Goal: Information Seeking & Learning: Check status

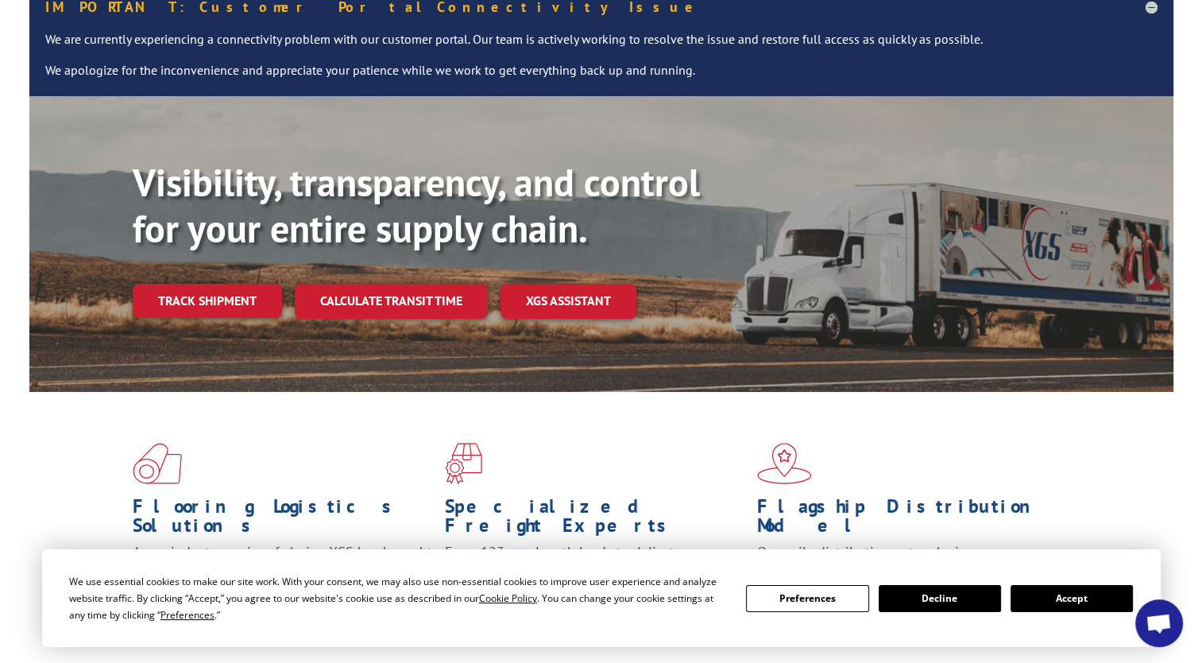
scroll to position [159, 0]
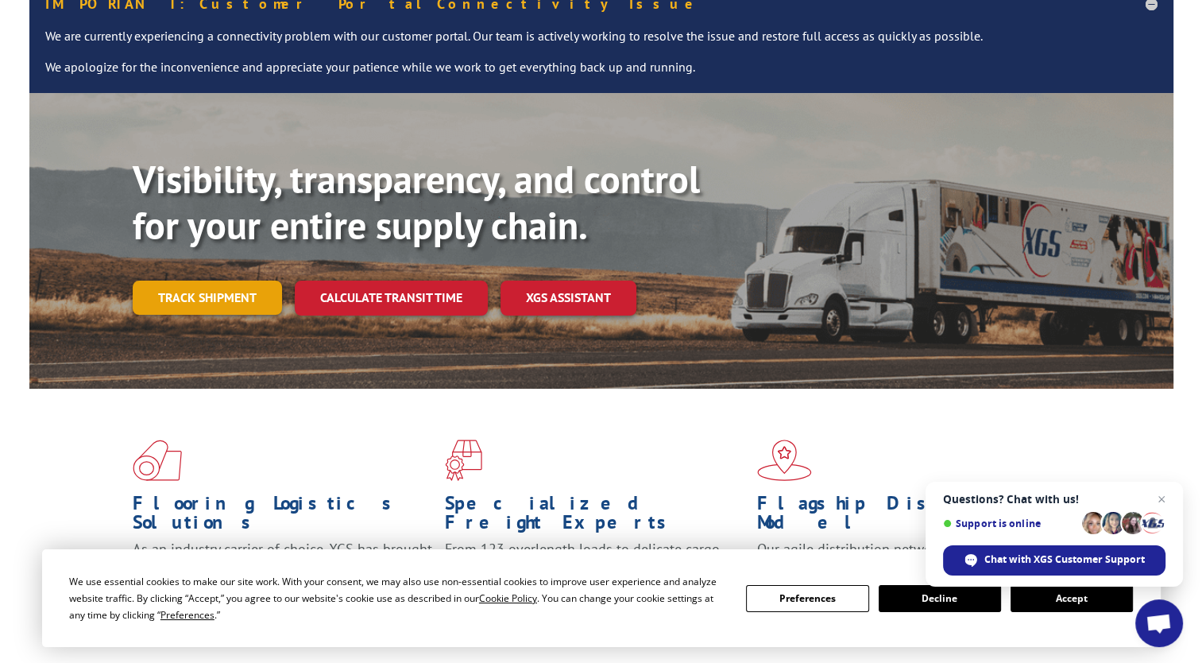
click at [219, 280] on link "Track shipment" at bounding box center [207, 296] width 149 height 33
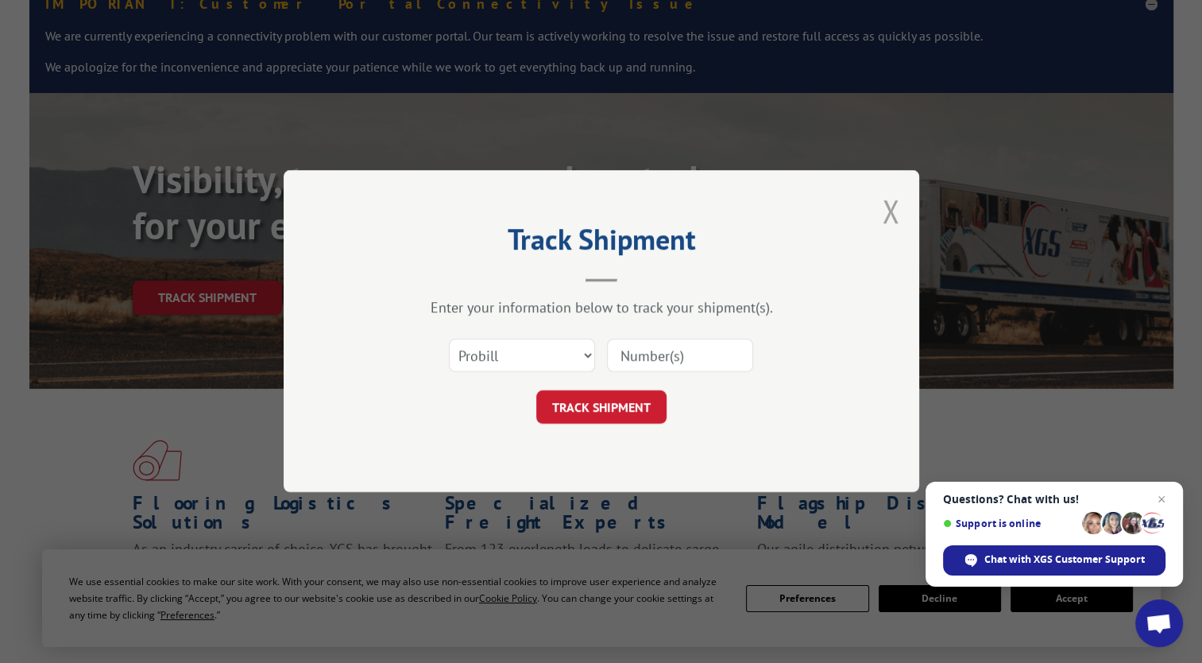
click at [890, 211] on button "Close modal" at bounding box center [890, 211] width 17 height 42
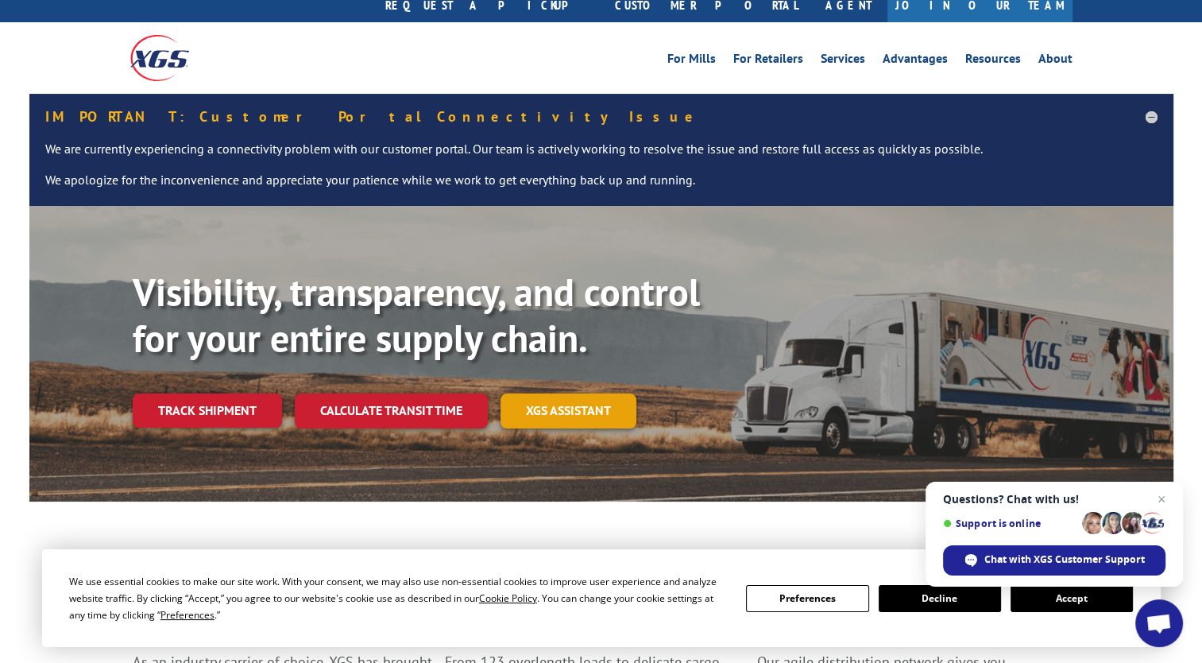
scroll to position [0, 0]
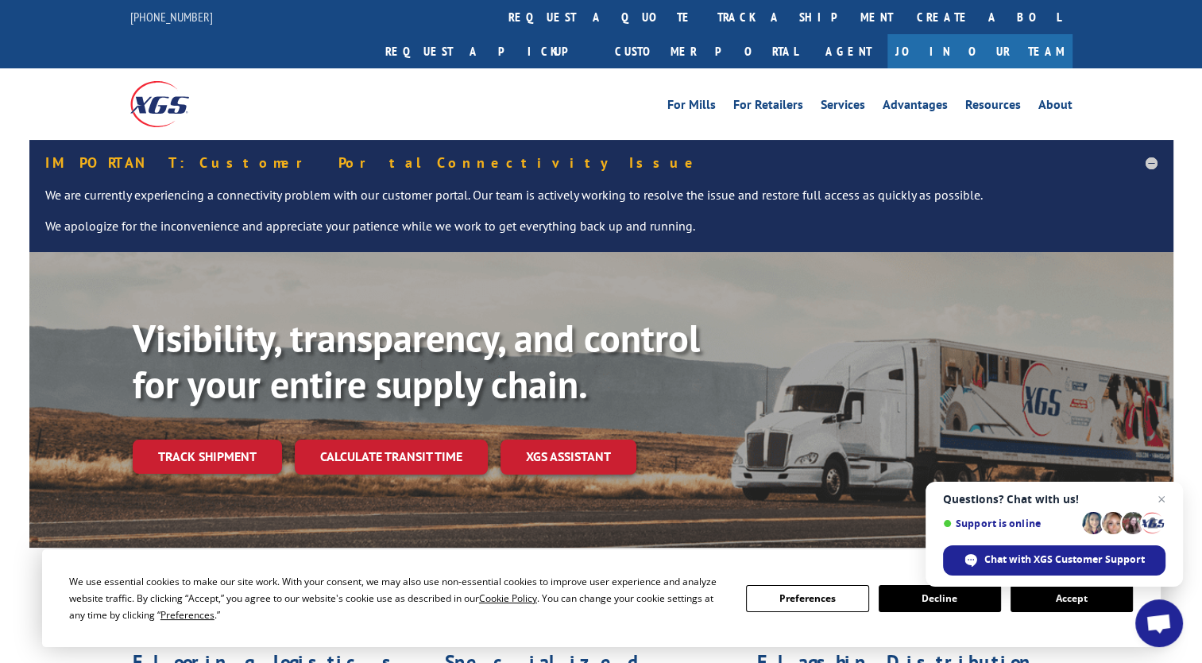
click at [197, 439] on link "Track shipment" at bounding box center [207, 455] width 149 height 33
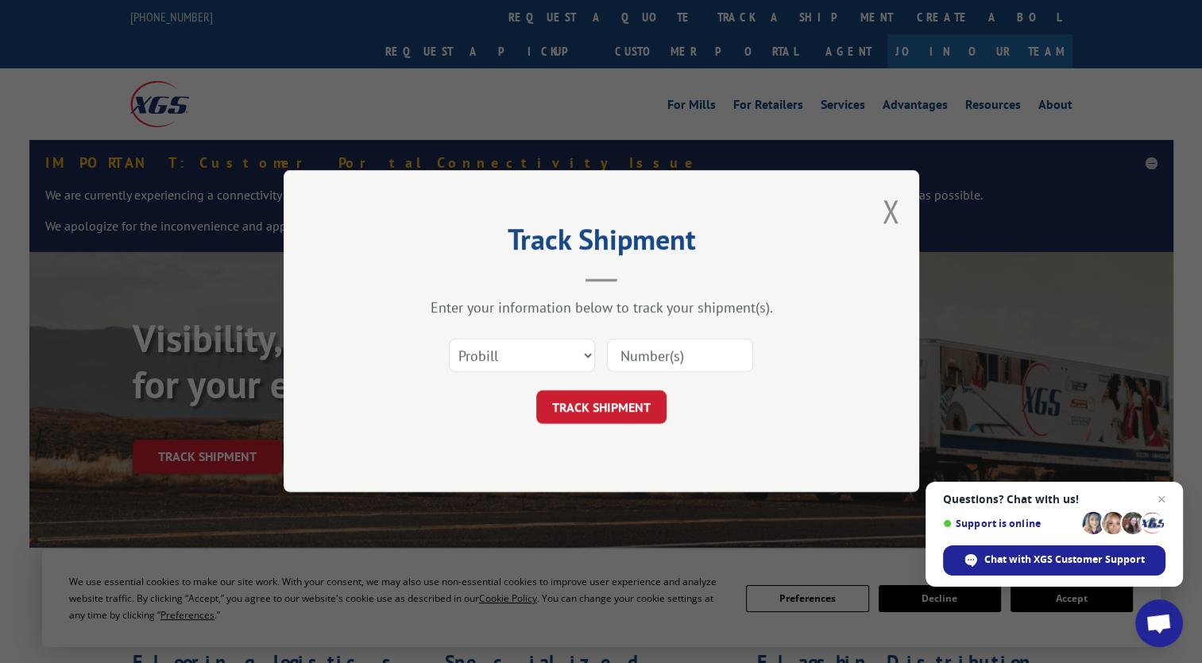
click at [691, 349] on input at bounding box center [680, 355] width 146 height 33
paste input "2556508"
type input "2556508"
click at [579, 399] on button "TRACK SHIPMENT" at bounding box center [601, 407] width 130 height 33
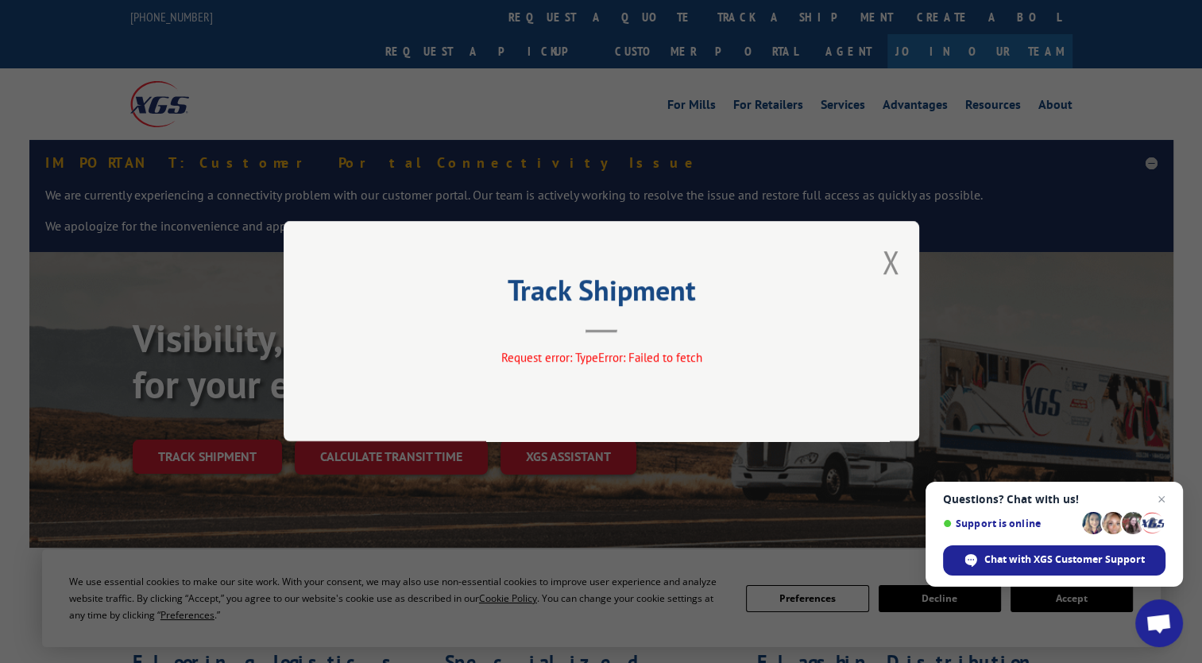
click at [892, 263] on button "Close modal" at bounding box center [890, 262] width 17 height 42
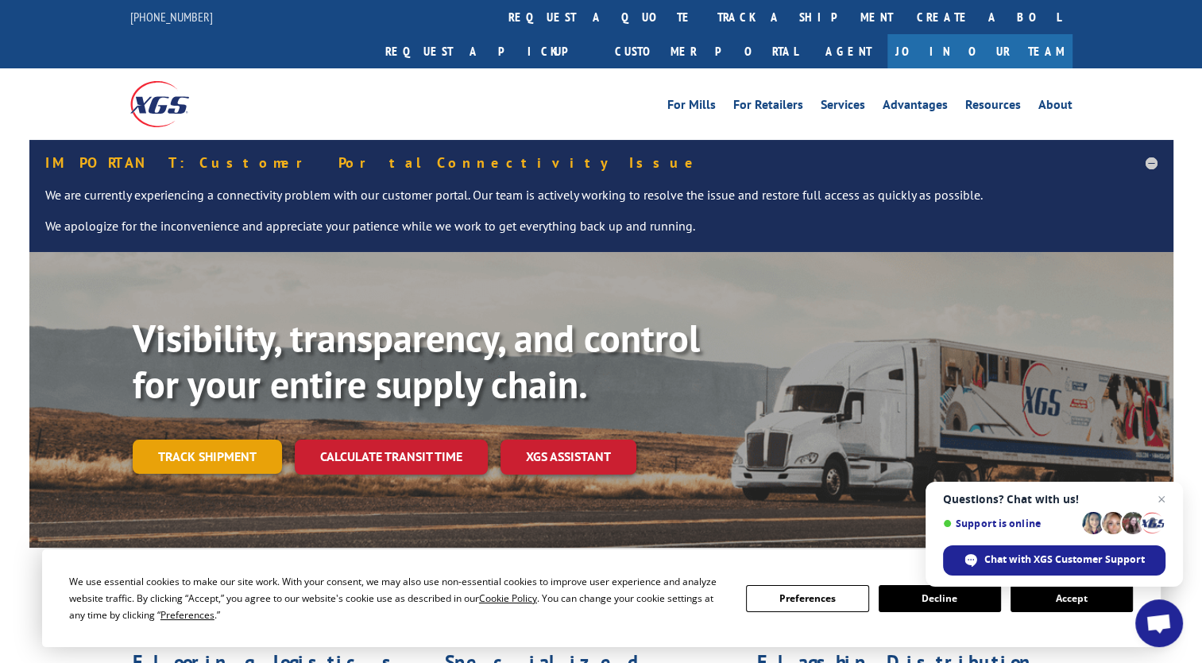
click at [224, 439] on link "Track shipment" at bounding box center [207, 455] width 149 height 33
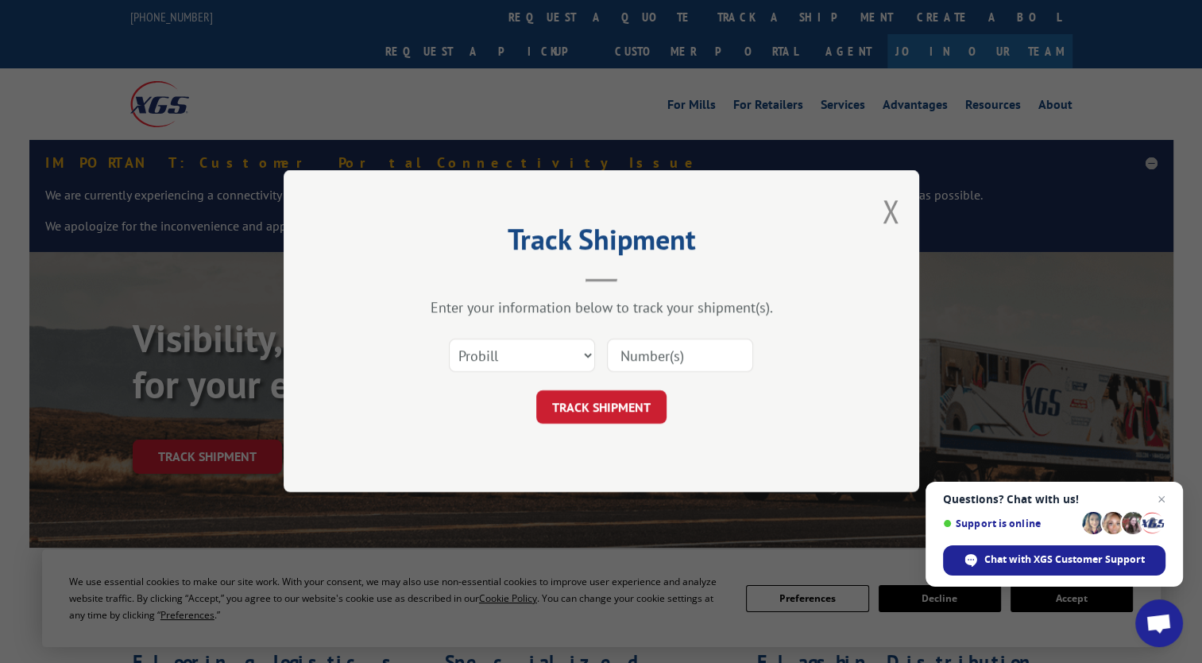
click at [667, 362] on input at bounding box center [680, 355] width 146 height 33
type input "2556508"
click at [594, 419] on button "TRACK SHIPMENT" at bounding box center [601, 407] width 130 height 33
